Goal: Task Accomplishment & Management: Complete application form

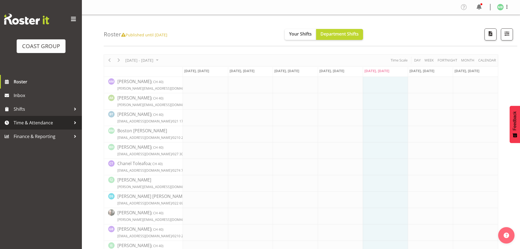
click at [47, 121] on span "Time & Attendance" at bounding box center [42, 122] width 57 height 8
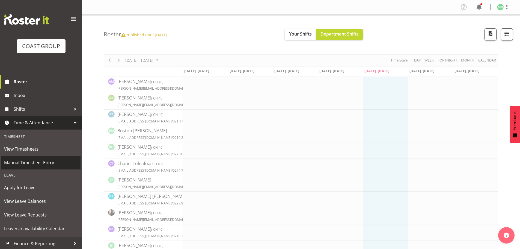
click at [34, 161] on span "Manual Timesheet Entry" at bounding box center [41, 162] width 74 height 8
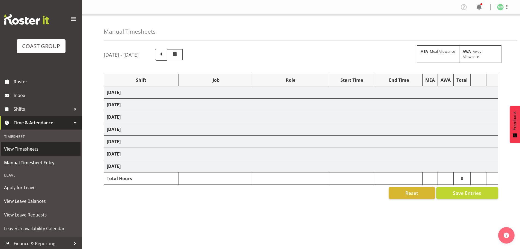
select select "16481"
select select "9466"
select select "16481"
select select "9466"
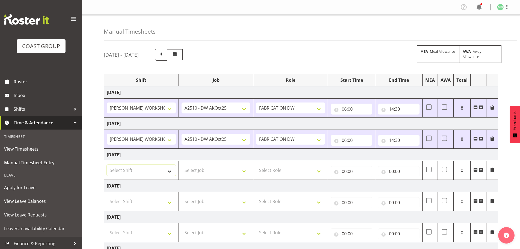
click at [134, 171] on select "Select Shift AKL SIGN ADMIN1 (LEAVE ALONE, DONT MAKE INACTIVE) DW ACCOUNT MANAG…" at bounding box center [141, 170] width 69 height 11
select select "16481"
click at [107, 165] on select "Select Shift AKL SIGN ADMIN1 (LEAVE ALONE, DONT MAKE INACTIVE) DW ACCOUNT MANAG…" at bounding box center [141, 170] width 69 height 11
click at [211, 170] on select "Select Job 1 Carlton Events 1 Carlton Hamilton 1 Carlton Wellington 1 EHS WAREH…" at bounding box center [216, 170] width 69 height 11
select select "9466"
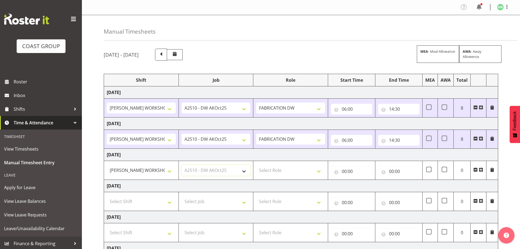
click at [182, 165] on select "Select Job 1 Carlton Events 1 Carlton Hamilton 1 Carlton Wellington 1 EHS WAREH…" at bounding box center [216, 170] width 69 height 11
click at [292, 170] on select "Select Role FABRICATION DW" at bounding box center [290, 170] width 69 height 11
select select "543"
click at [256, 165] on select "Select Role FABRICATION DW" at bounding box center [290, 170] width 69 height 11
click at [343, 169] on input "00:00" at bounding box center [351, 171] width 41 height 11
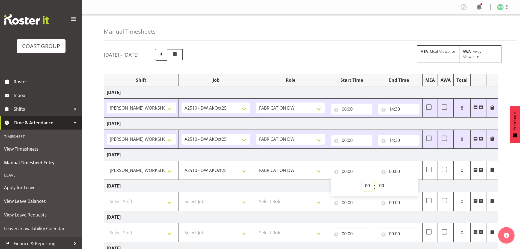
click at [368, 185] on select "00 01 02 03 04 05 06 07 08 09 10 11 12 13 14 15 16 17 18 19 20 21 22 23" at bounding box center [368, 185] width 12 height 11
select select "6"
click at [362, 180] on select "00 01 02 03 04 05 06 07 08 09 10 11 12 13 14 15 16 17 18 19 20 21 22 23" at bounding box center [368, 185] width 12 height 11
type input "06:00"
click at [393, 171] on input "00:00" at bounding box center [398, 171] width 41 height 11
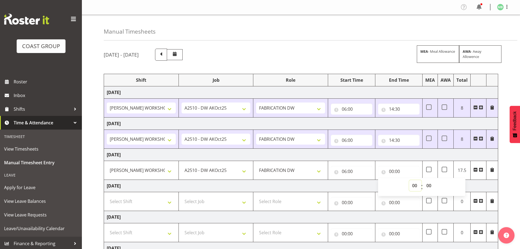
click at [414, 187] on select "00 01 02 03 04 05 06 07 08 09 10 11 12 13 14 15 16 17 18 19 20 21 22 23" at bounding box center [415, 185] width 12 height 11
select select "14"
click at [409, 180] on select "00 01 02 03 04 05 06 07 08 09 10 11 12 13 14 15 16 17 18 19 20 21 22 23" at bounding box center [415, 185] width 12 height 11
type input "14:00"
drag, startPoint x: 430, startPoint y: 186, endPoint x: 431, endPoint y: 183, distance: 3.9
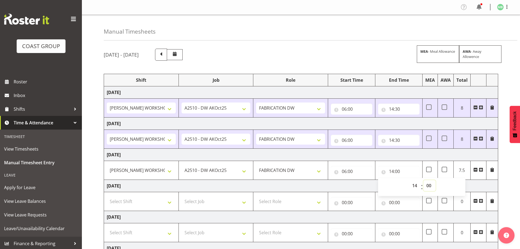
click at [430, 186] on select "00 01 02 03 04 05 06 07 08 09 10 11 12 13 14 15 16 17 18 19 20 21 22 23 24 25 2…" at bounding box center [429, 185] width 12 height 11
select select "30"
click at [423, 180] on select "00 01 02 03 04 05 06 07 08 09 10 11 12 13 14 15 16 17 18 19 20 21 22 23 24 25 2…" at bounding box center [429, 185] width 12 height 11
type input "14:30"
click at [513, 183] on div "October 8th - October 14th 2025 MEA - Meal Allowance AWA - Away Allowence Shift…" at bounding box center [312, 189] width 416 height 290
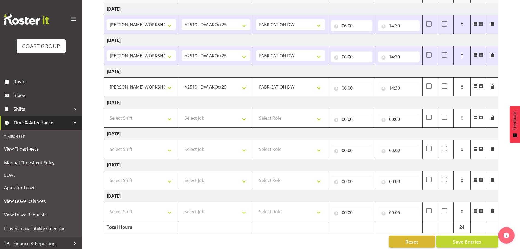
scroll to position [90, 0]
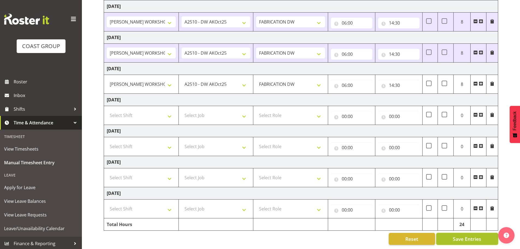
click at [457, 236] on span "Save Entries" at bounding box center [467, 238] width 28 height 7
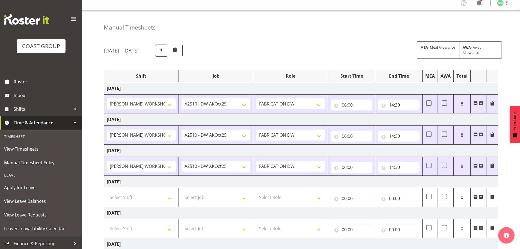
scroll to position [0, 0]
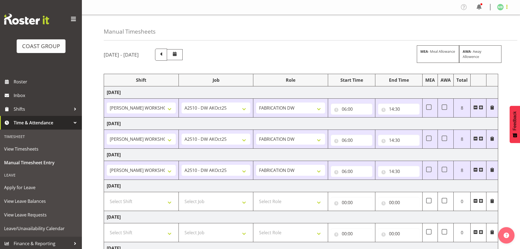
click at [506, 7] on span at bounding box center [507, 7] width 7 height 7
click at [478, 27] on link "Log Out" at bounding box center [484, 29] width 52 height 10
